Goal: Task Accomplishment & Management: Use online tool/utility

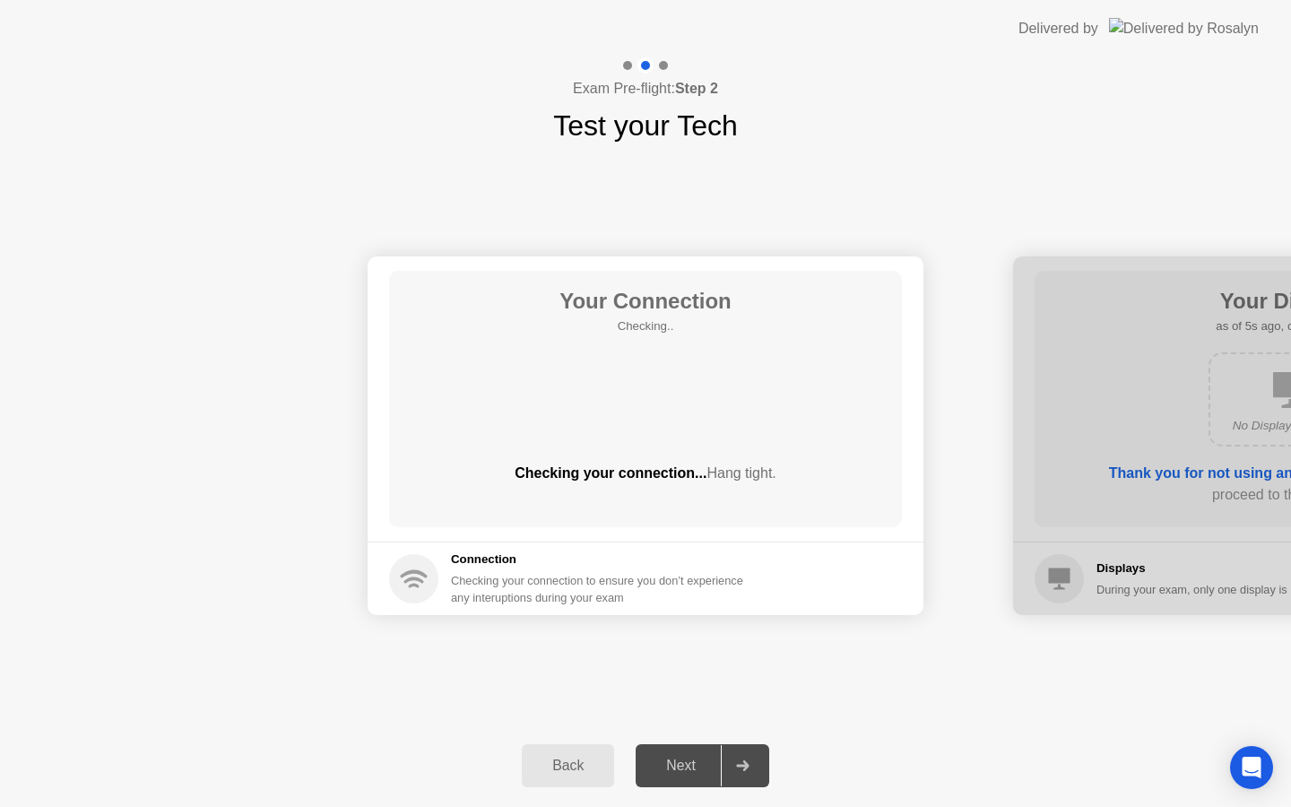
click at [713, 762] on div "Next" at bounding box center [681, 766] width 80 height 16
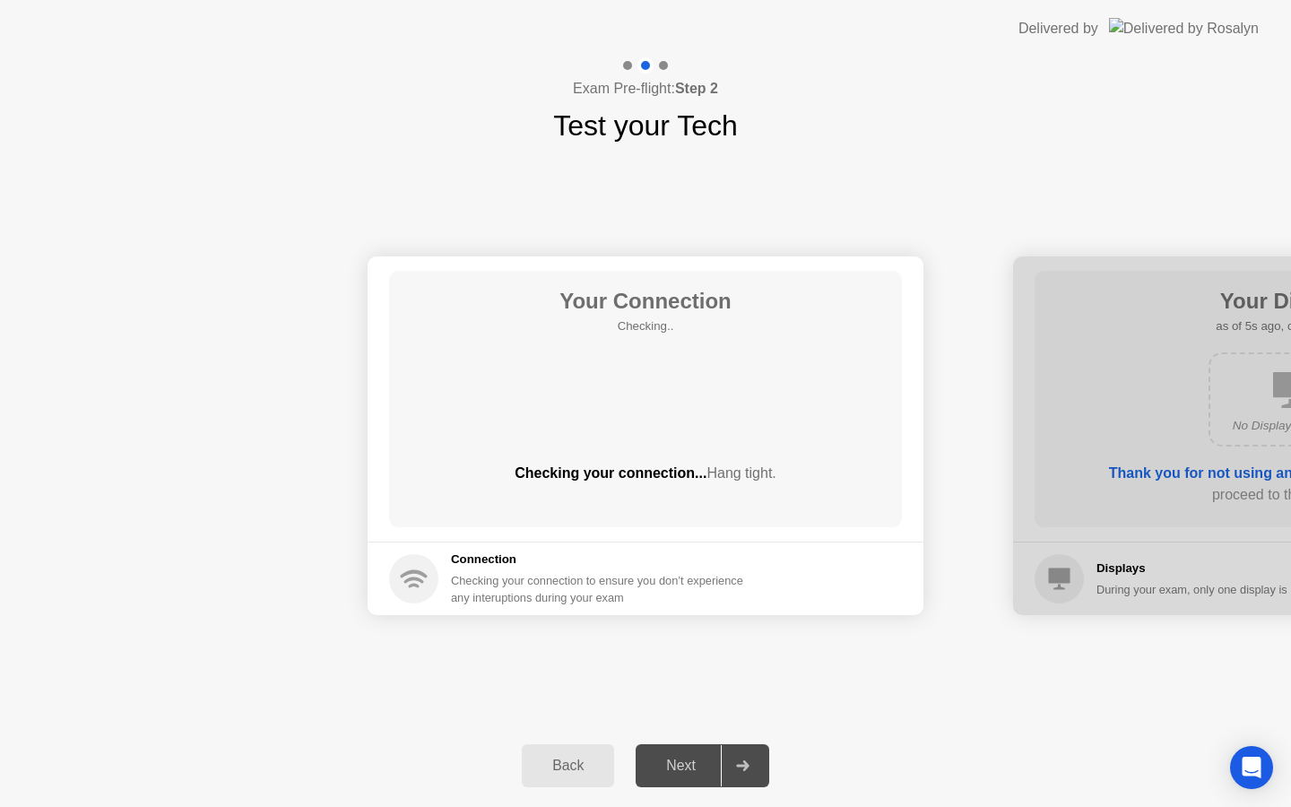
click at [713, 762] on div "Next" at bounding box center [681, 766] width 80 height 16
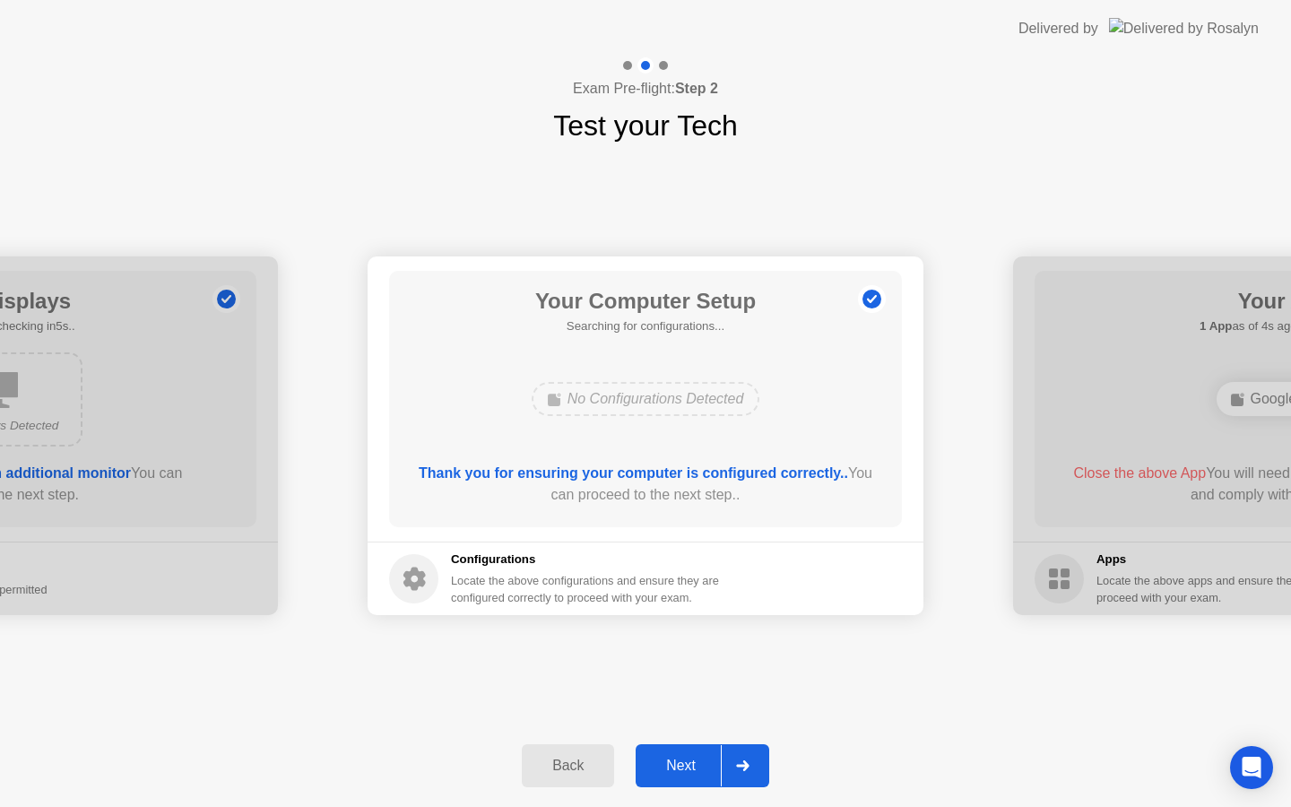
click at [713, 762] on div "Next" at bounding box center [681, 766] width 80 height 16
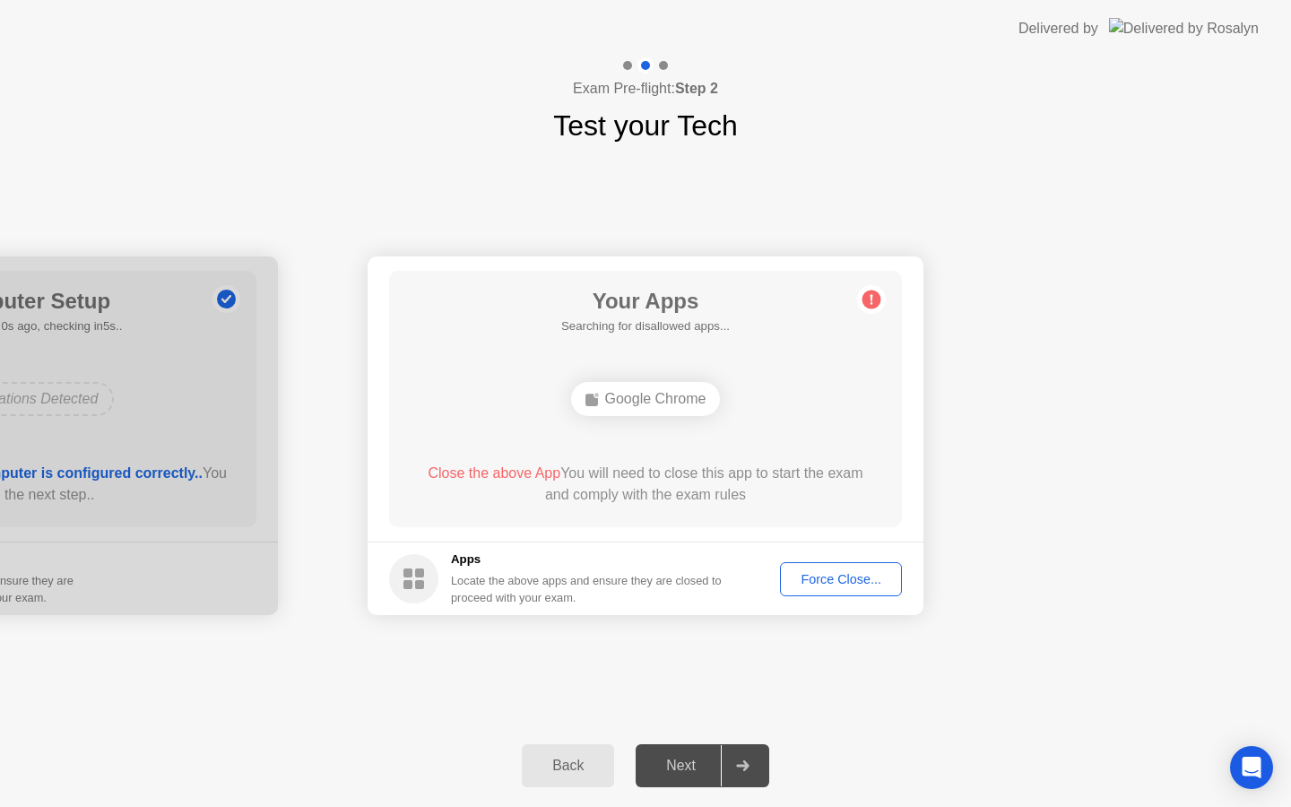
click at [713, 762] on div "Next" at bounding box center [681, 766] width 80 height 16
click at [848, 572] on div "Force Close..." at bounding box center [841, 579] width 109 height 14
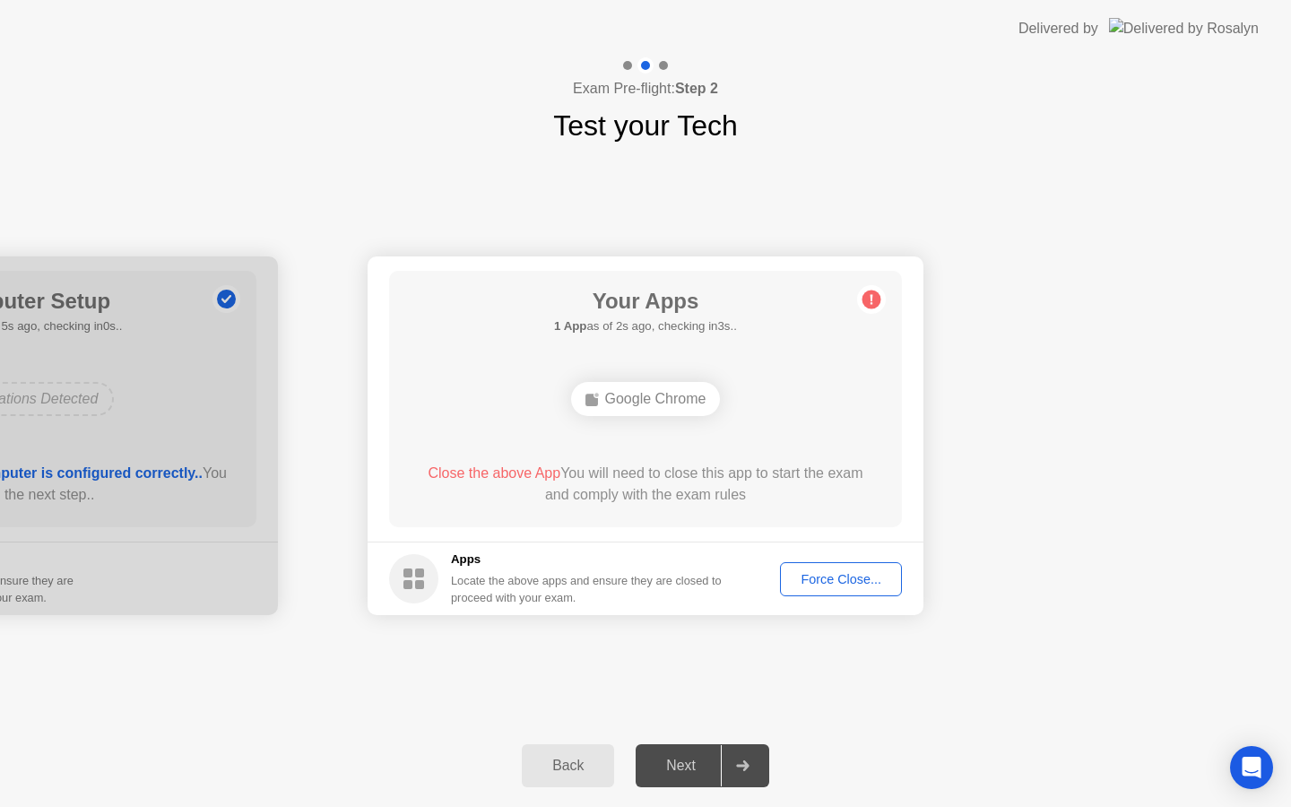
click at [857, 575] on div "Force Close..." at bounding box center [841, 579] width 109 height 14
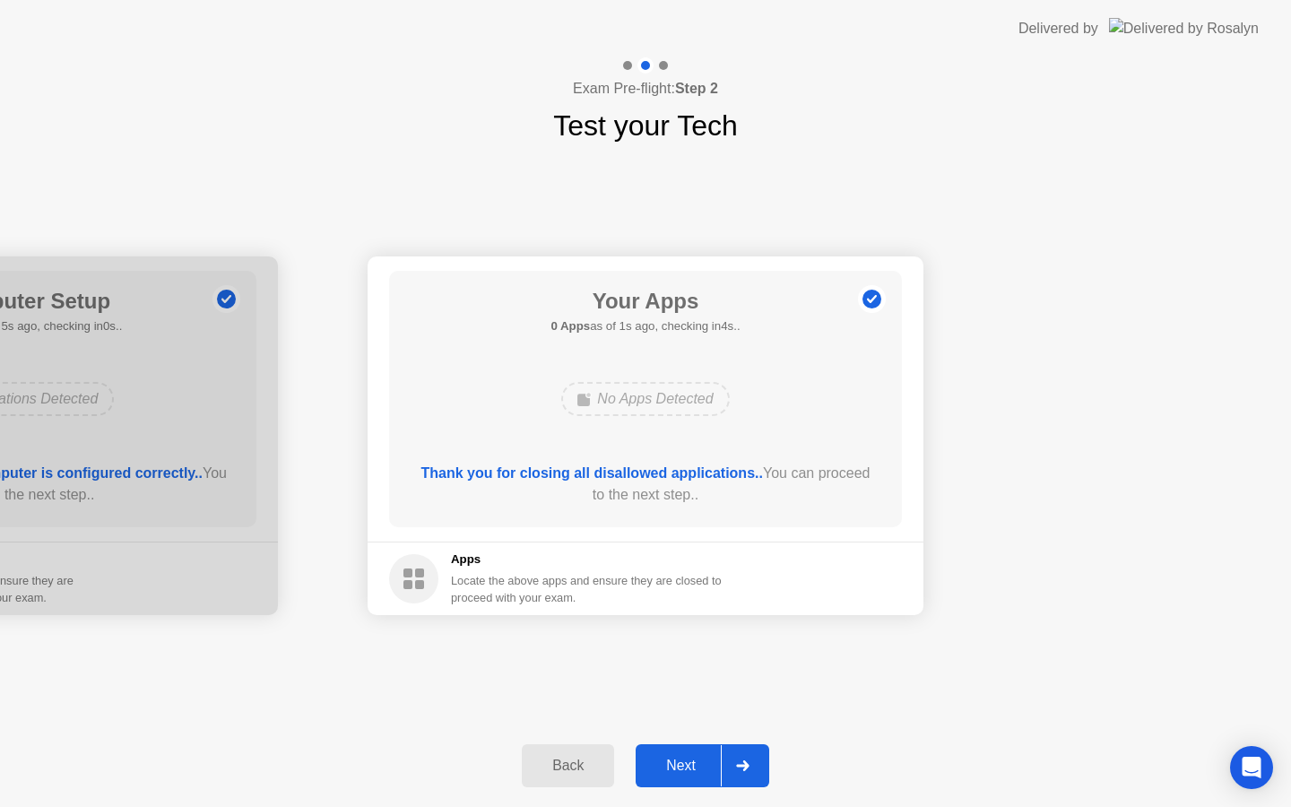
click at [710, 754] on button "Next" at bounding box center [703, 765] width 134 height 43
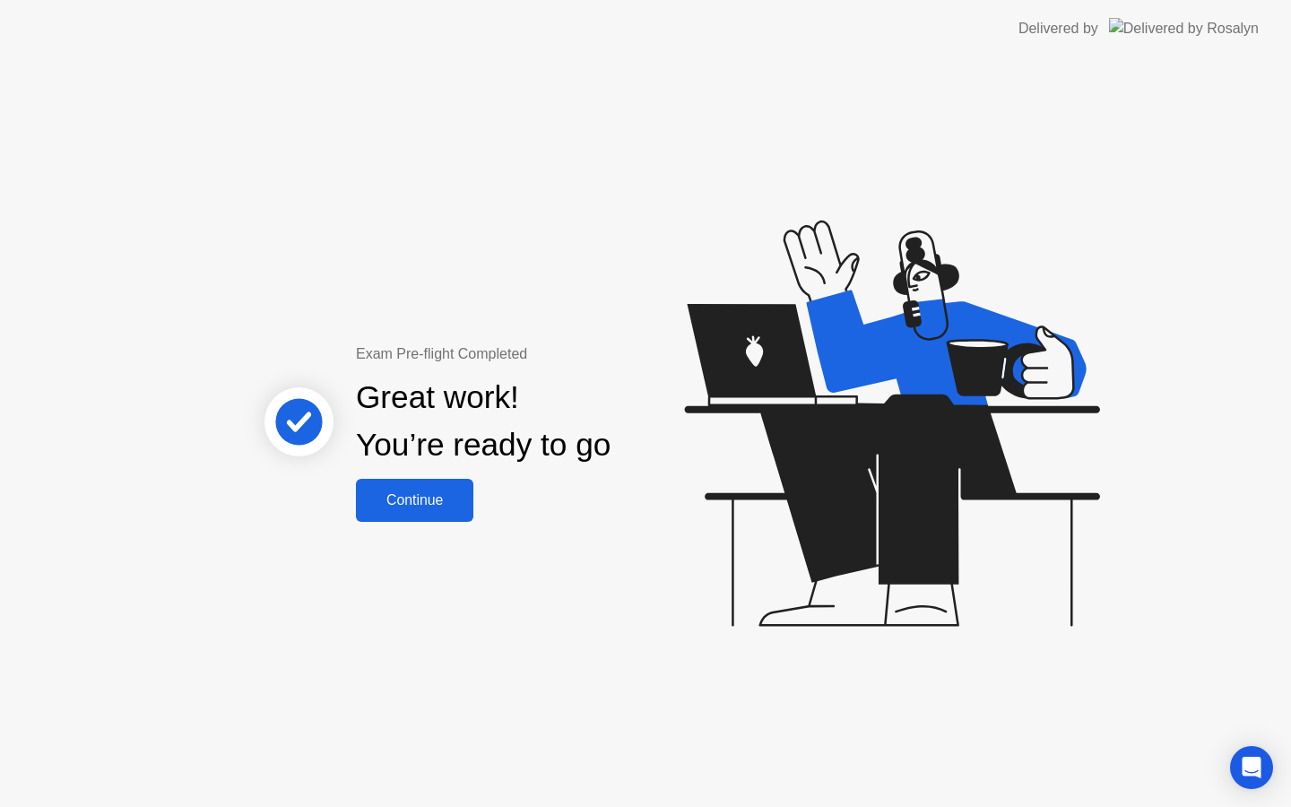
click at [411, 505] on div "Continue" at bounding box center [414, 500] width 107 height 16
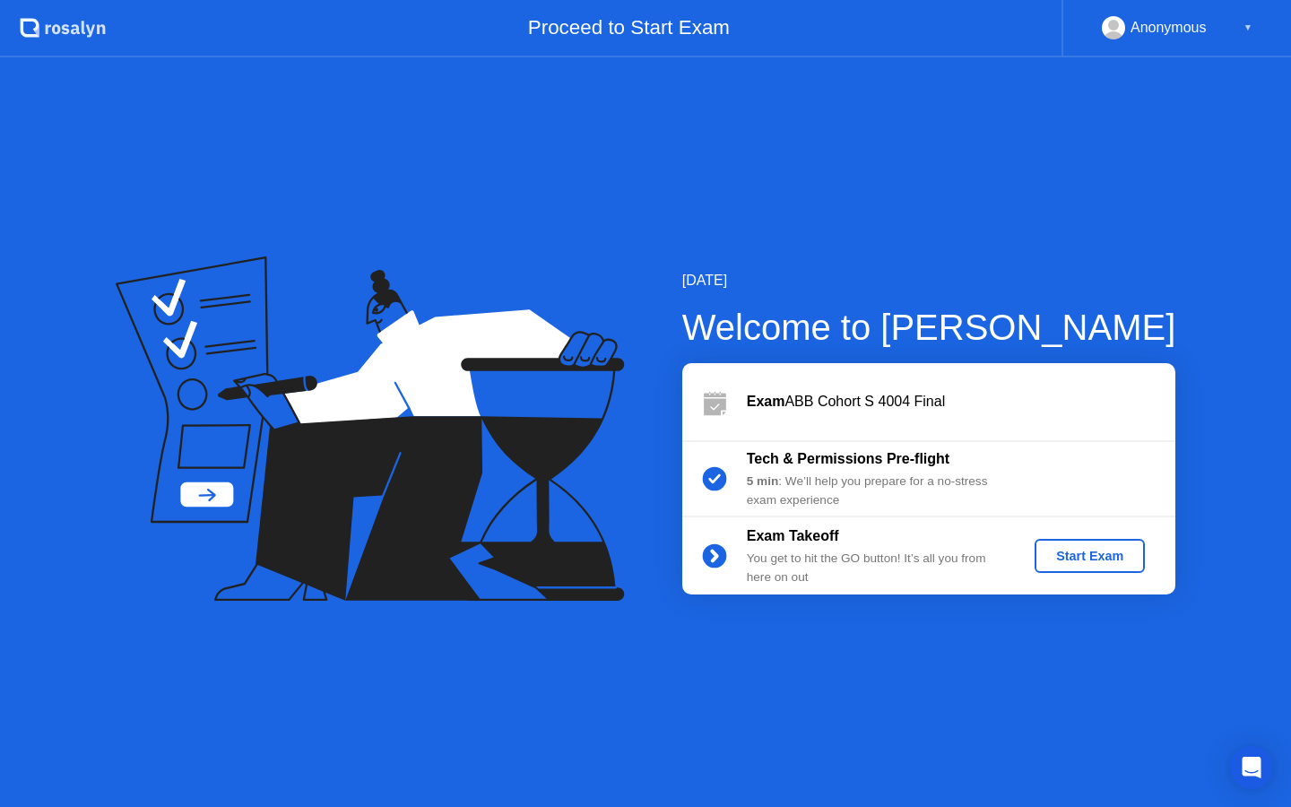
click at [1138, 558] on button "Start Exam" at bounding box center [1090, 556] width 110 height 34
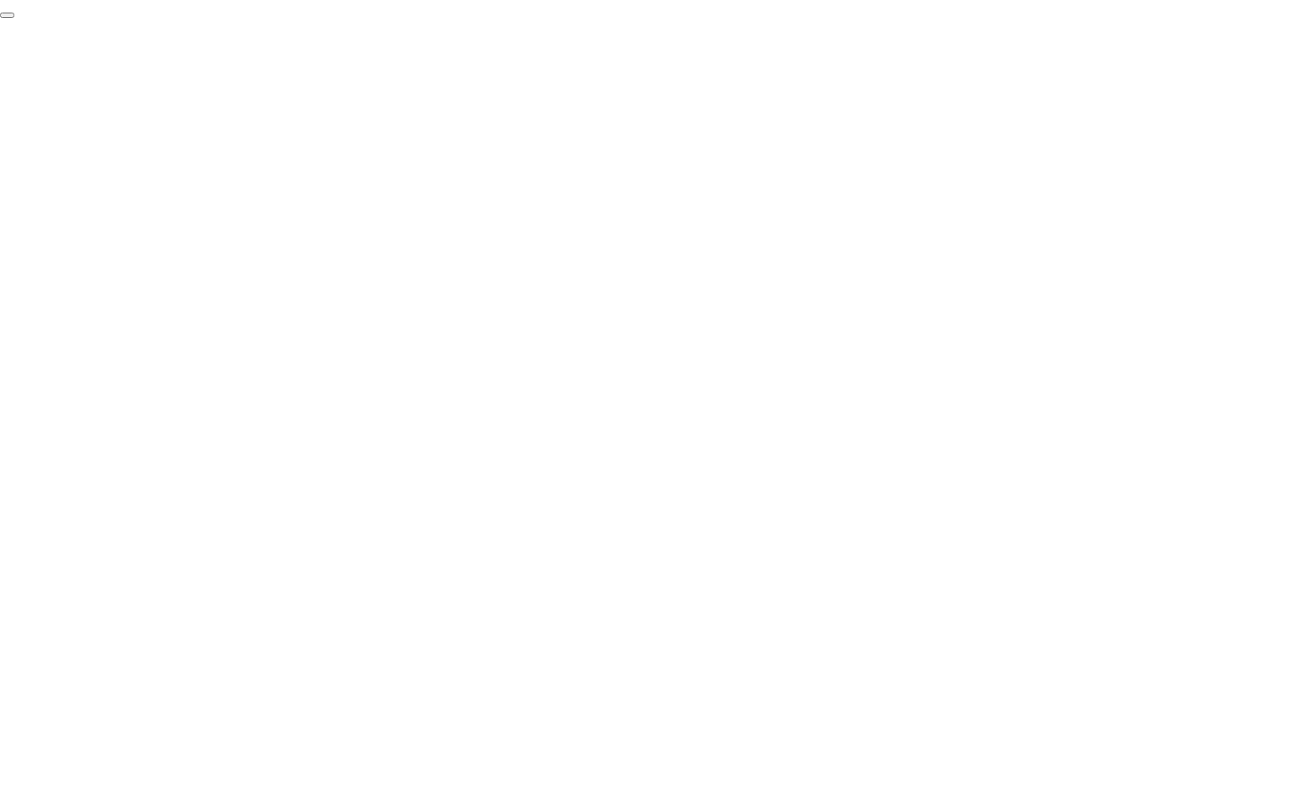
click div "End Proctoring Session"
